Goal: Find specific page/section: Find specific page/section

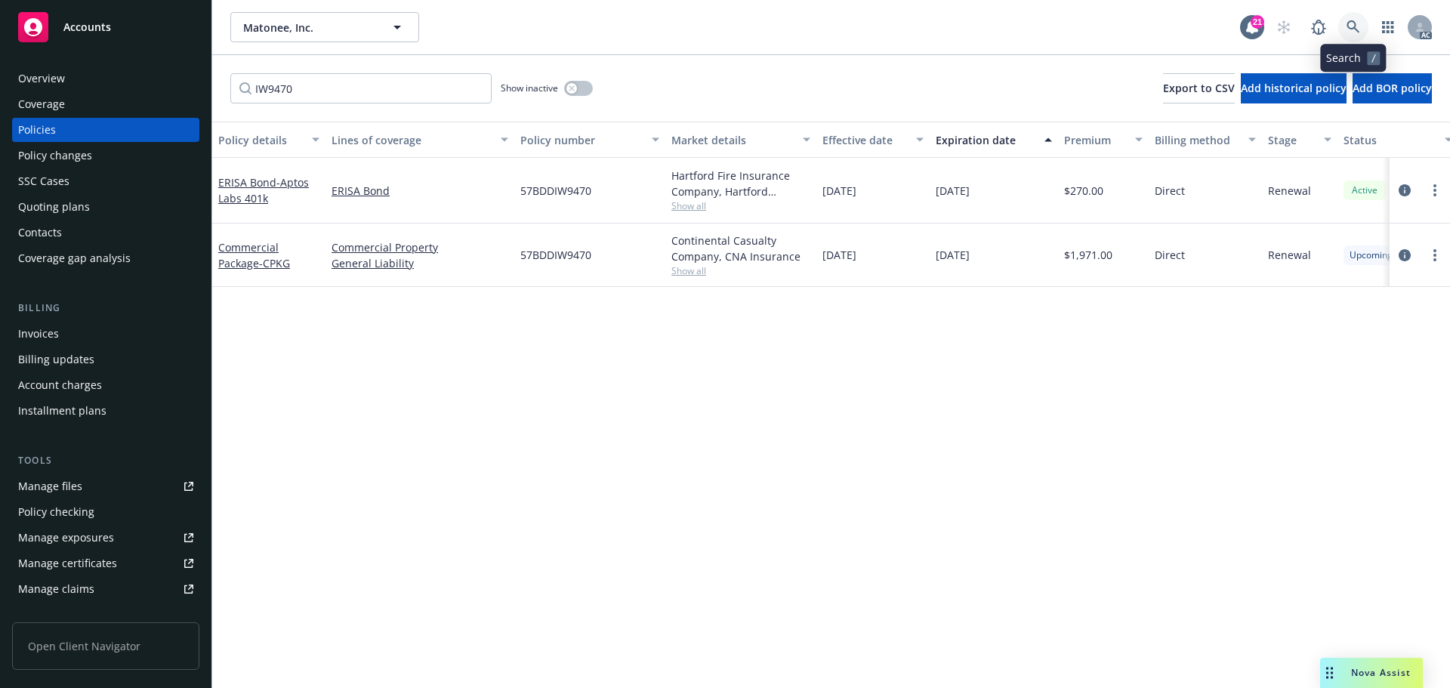
click at [1351, 20] on link at bounding box center [1354, 27] width 30 height 30
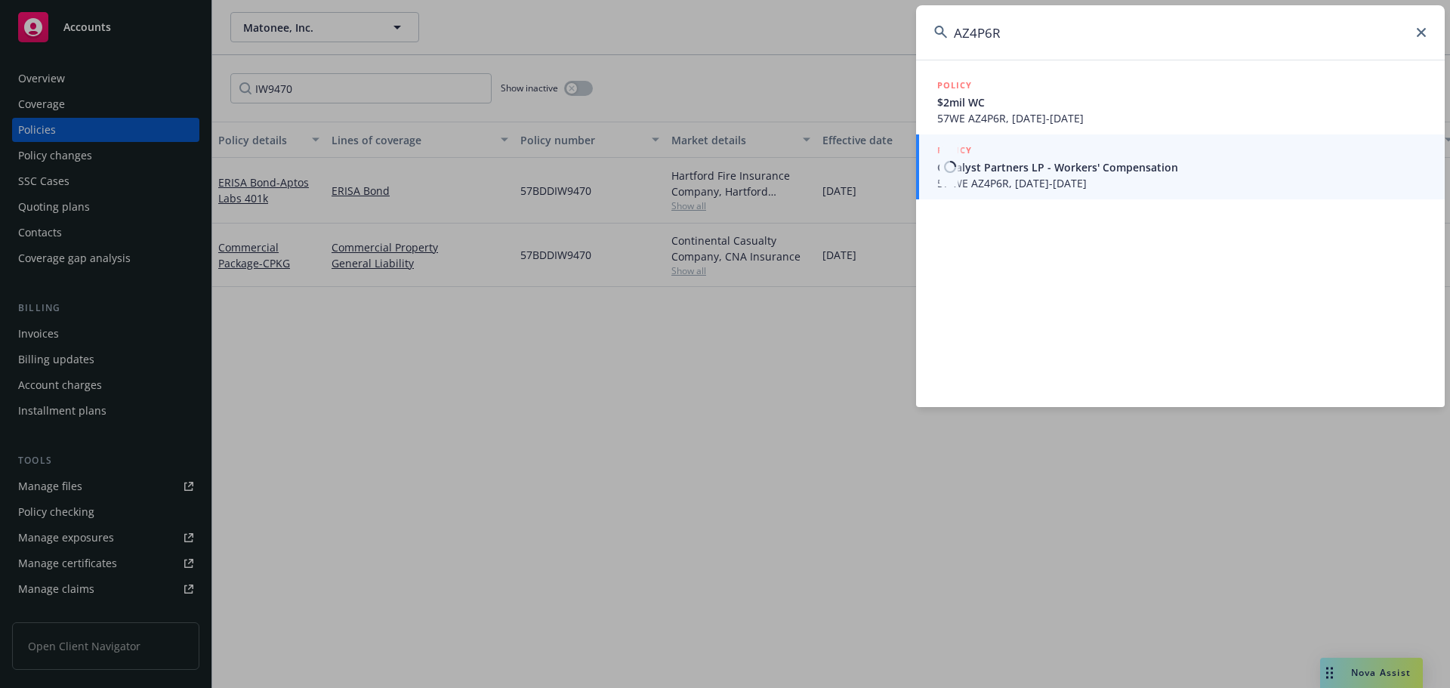
type input "AZ4P6R"
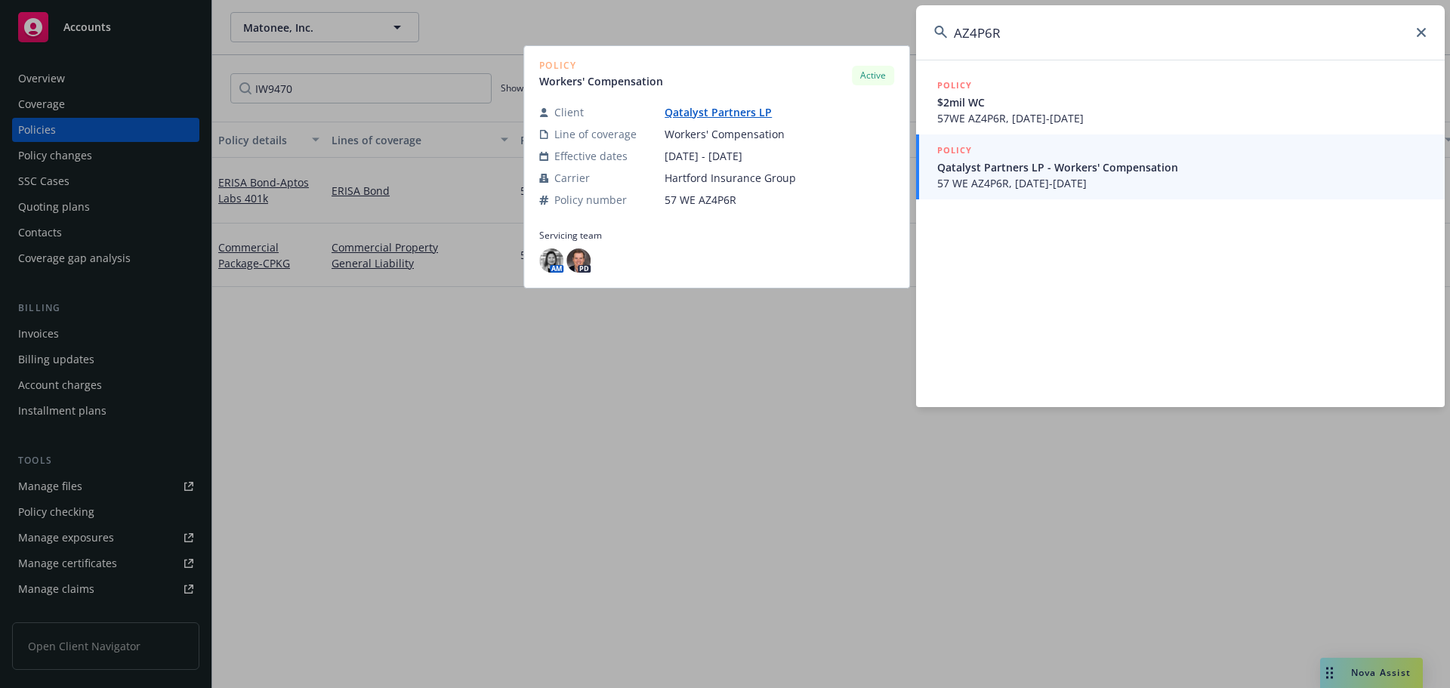
click at [1047, 160] on span "Qatalyst Partners LP - Workers' Compensation" at bounding box center [1181, 167] width 489 height 16
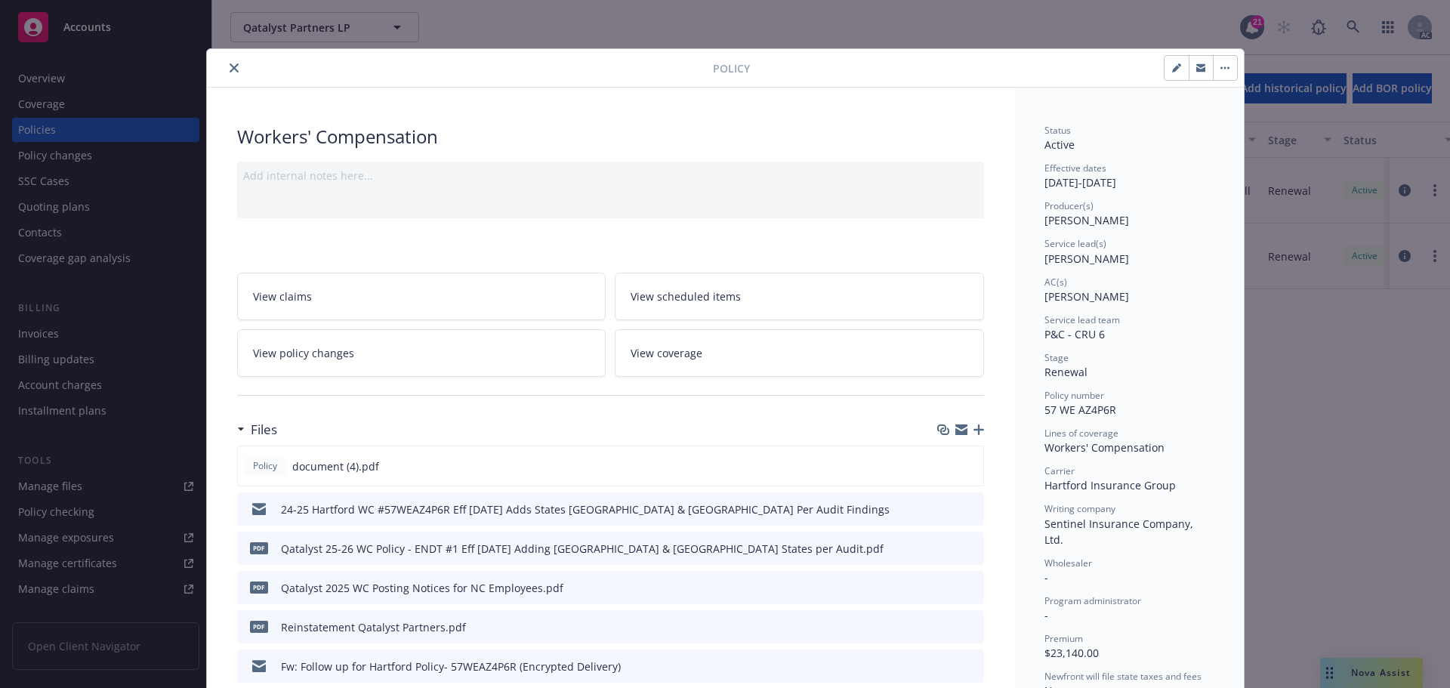
click at [234, 72] on button "close" at bounding box center [234, 68] width 18 height 18
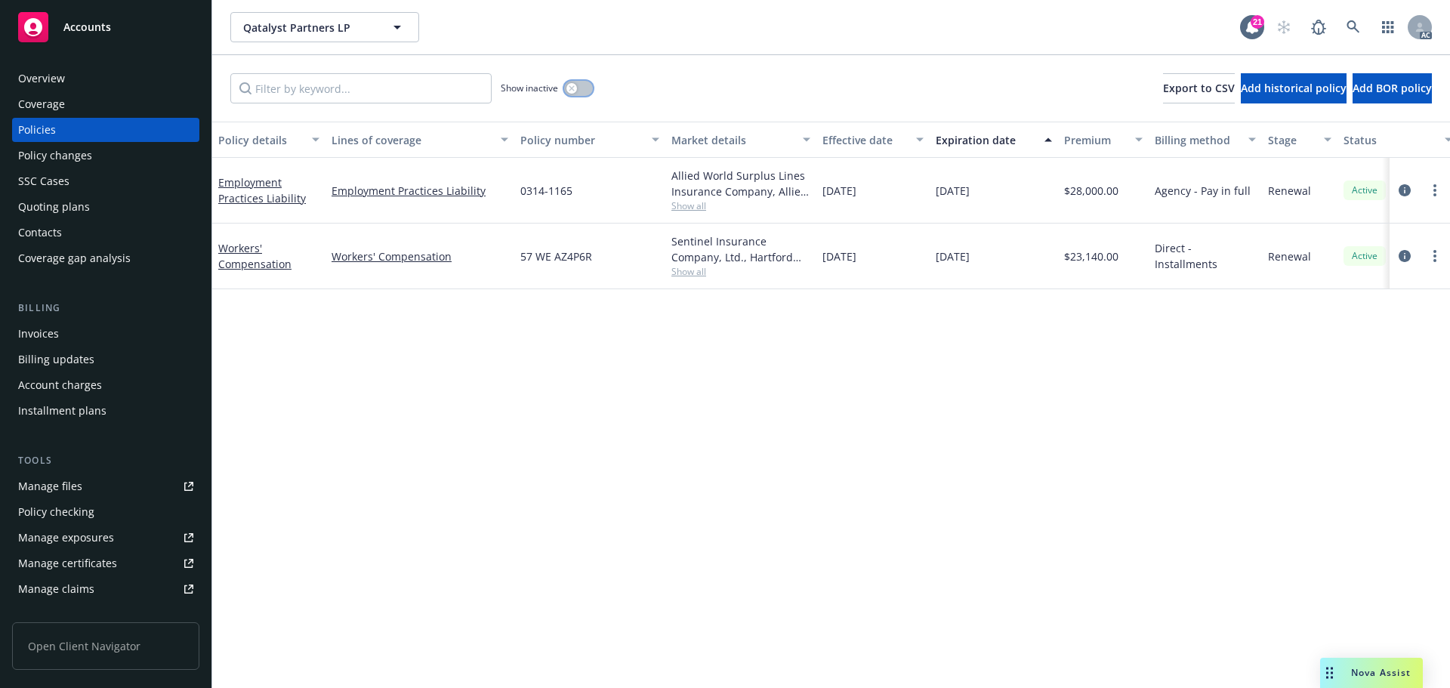
drag, startPoint x: 570, startPoint y: 85, endPoint x: 465, endPoint y: 86, distance: 104.2
click at [566, 85] on button "button" at bounding box center [578, 88] width 29 height 15
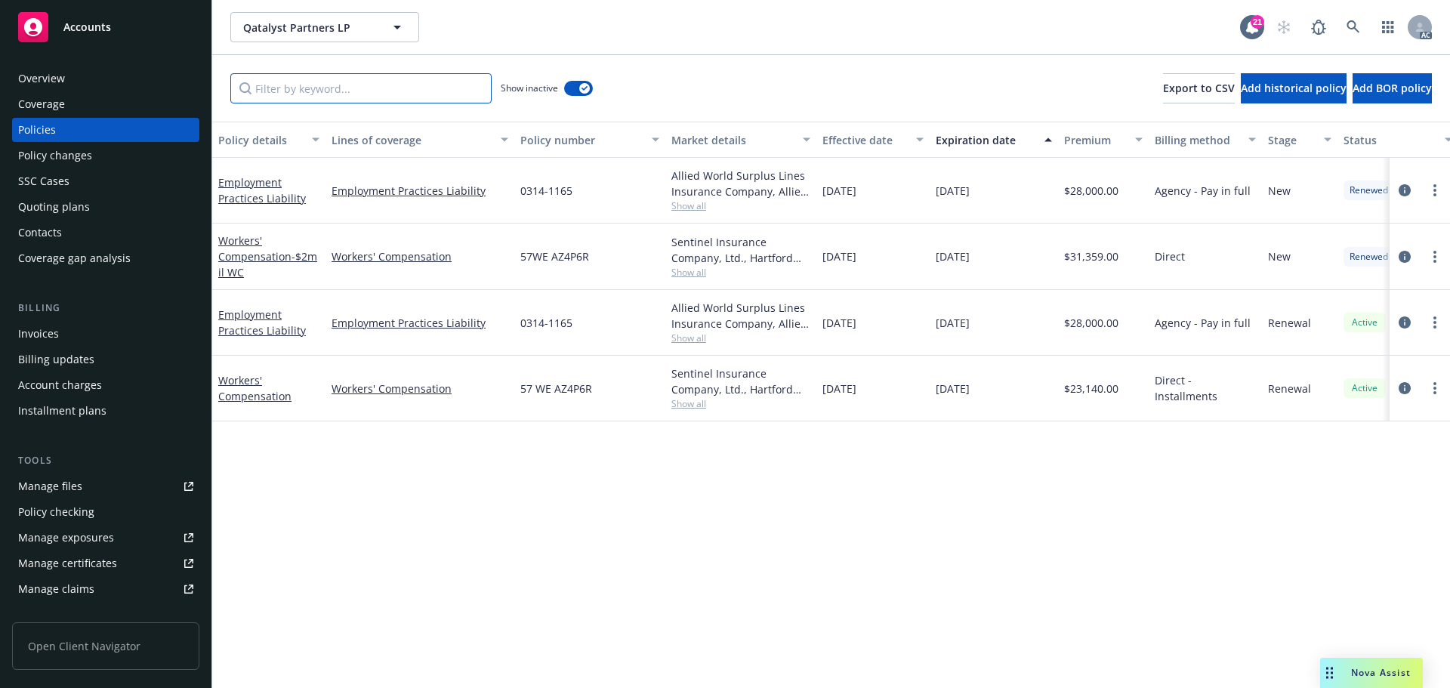
click at [400, 98] on input "Filter by keyword..." at bounding box center [360, 88] width 261 height 30
paste input "AZ4P6R"
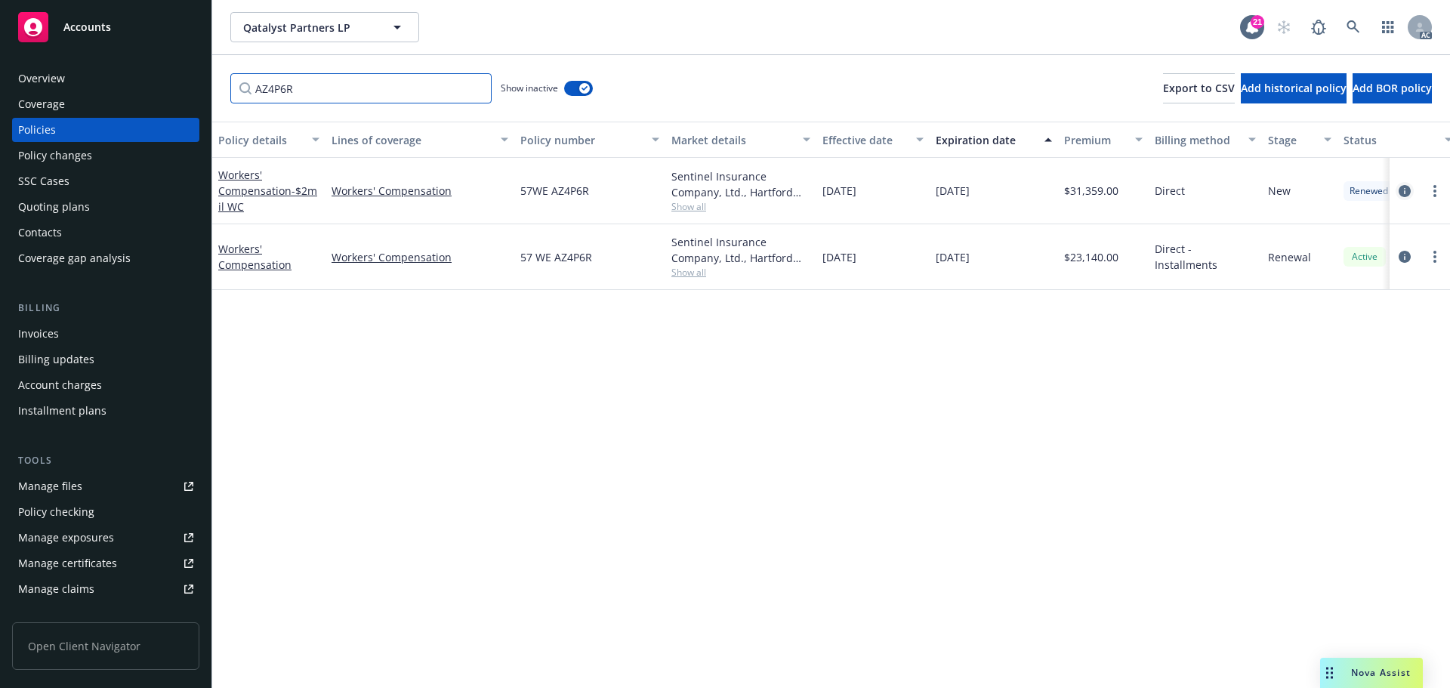
type input "AZ4P6R"
click at [1410, 191] on icon "circleInformation" at bounding box center [1405, 191] width 12 height 12
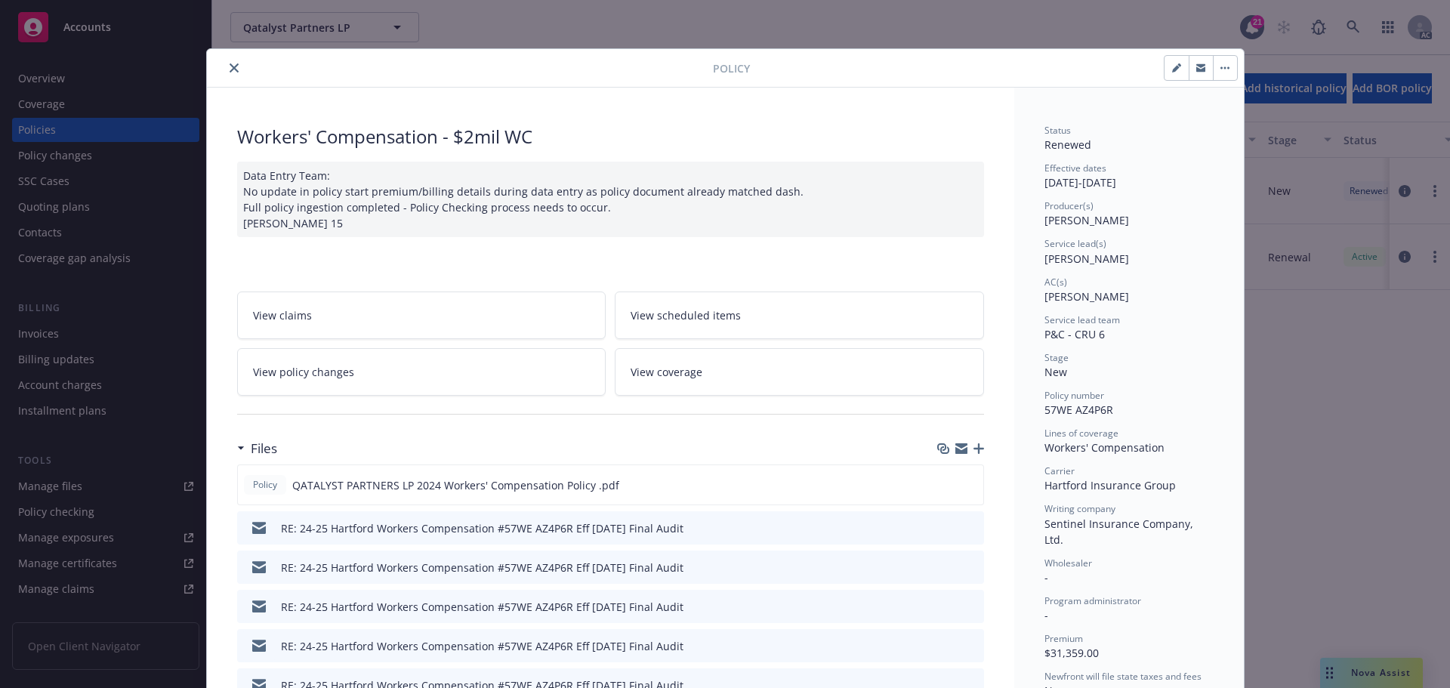
click at [230, 70] on icon "close" at bounding box center [234, 67] width 9 height 9
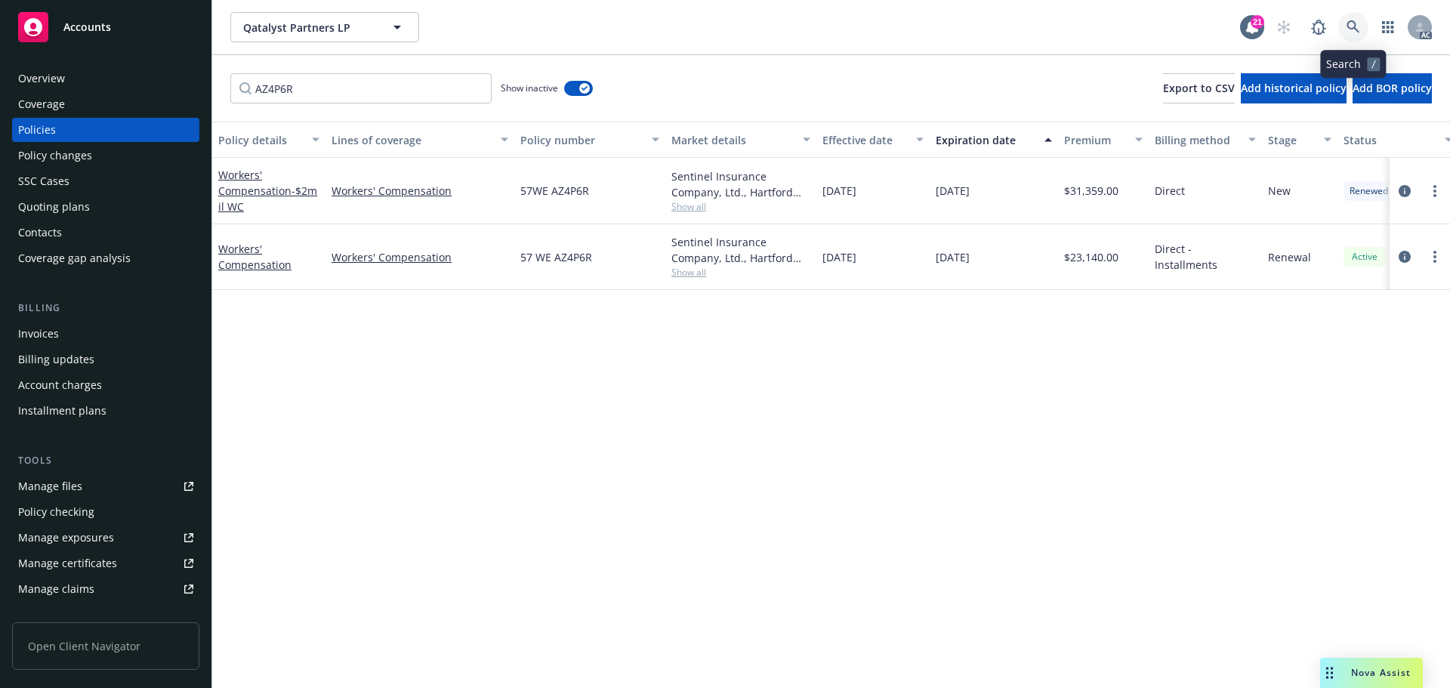
click at [1342, 24] on link at bounding box center [1354, 27] width 30 height 30
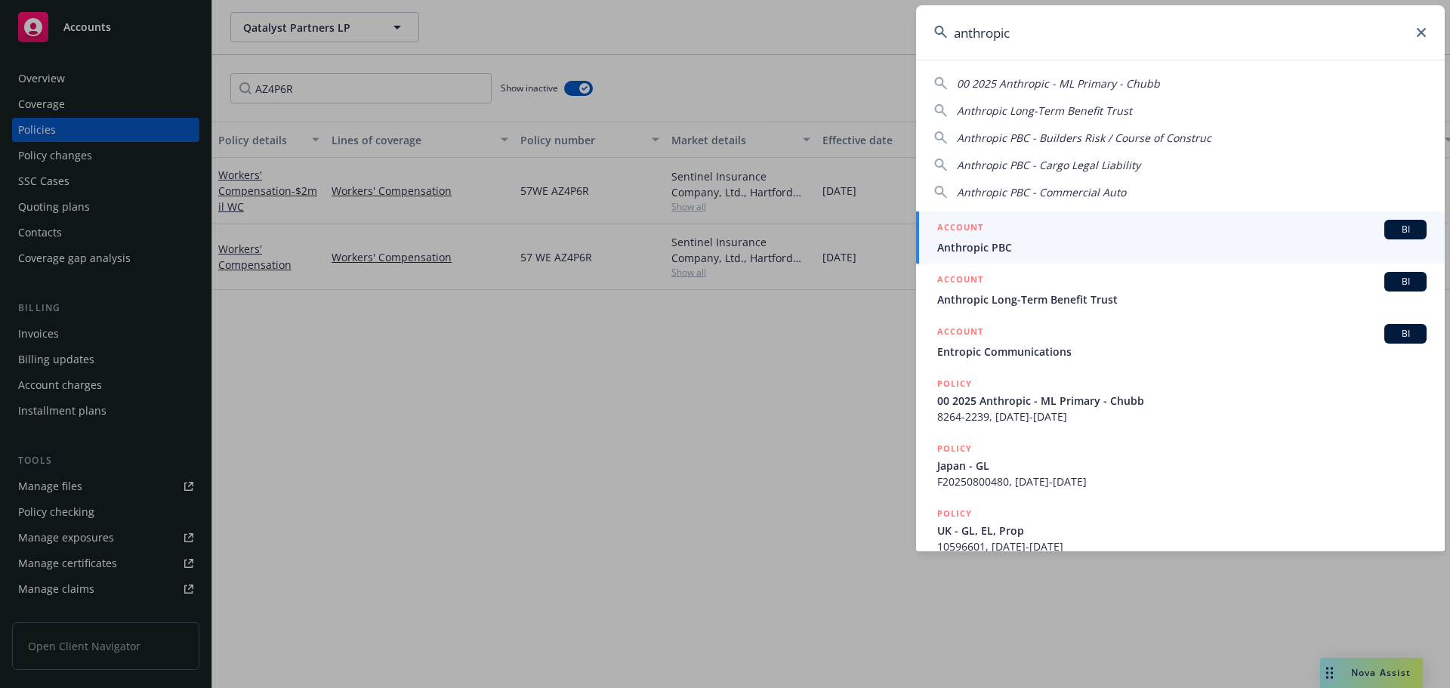
type input "anthropic"
click at [1075, 230] on div "ACCOUNT BI" at bounding box center [1181, 230] width 489 height 20
